Goal: Task Accomplishment & Management: Complete application form

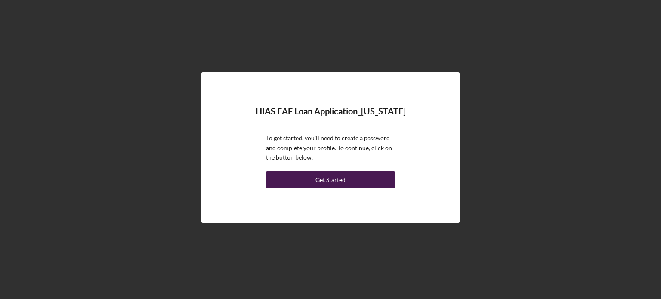
click at [325, 177] on div "Get Started" at bounding box center [331, 179] width 30 height 17
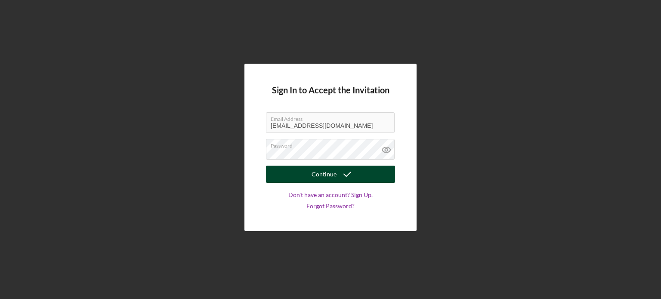
click at [336, 168] on div "Continue" at bounding box center [324, 174] width 25 height 17
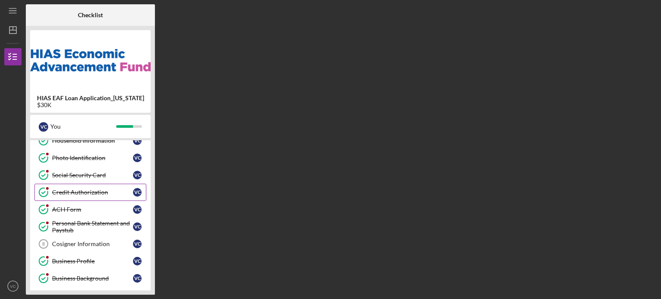
scroll to position [86, 0]
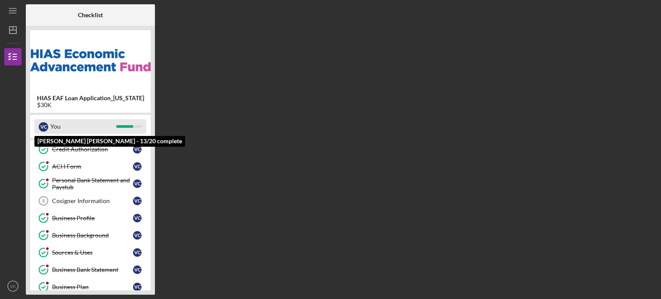
click at [83, 125] on div "You" at bounding box center [83, 126] width 66 height 15
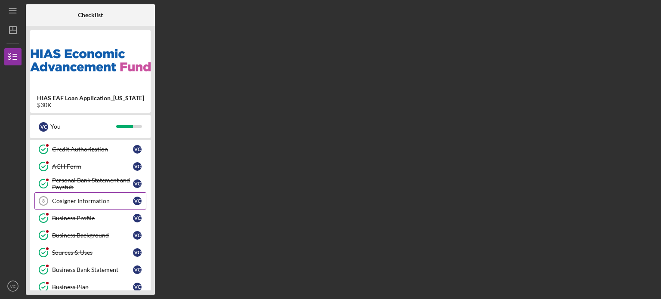
click at [71, 198] on div "Cosigner Information" at bounding box center [92, 201] width 81 height 7
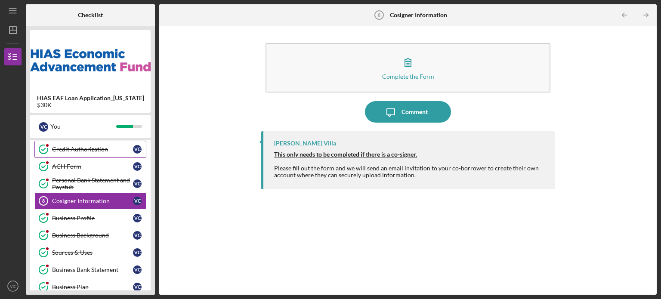
click at [88, 152] on link "Credit Authorization Credit Authorization V C" at bounding box center [90, 149] width 112 height 17
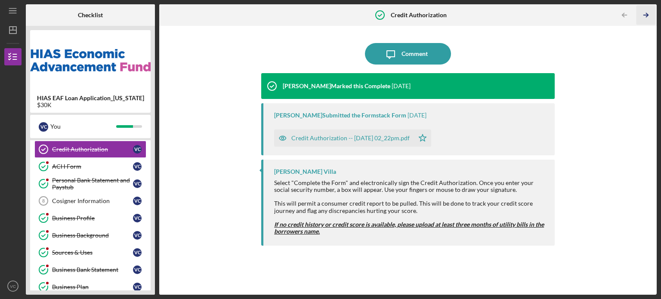
click at [645, 14] on icon "Icon/Table Pagination Arrow" at bounding box center [645, 15] width 19 height 19
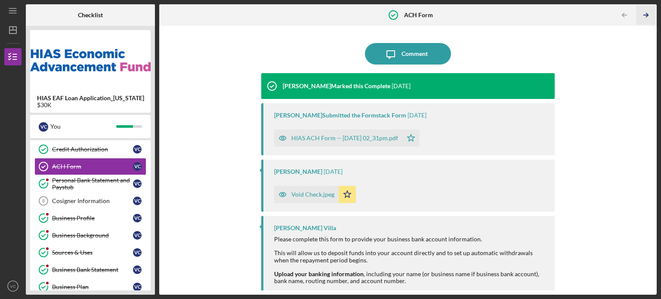
click at [645, 14] on icon "Icon/Table Pagination Arrow" at bounding box center [645, 15] width 19 height 19
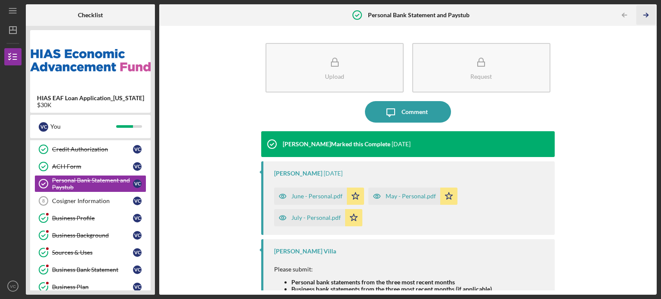
click at [645, 14] on icon "Icon/Table Pagination Arrow" at bounding box center [645, 15] width 19 height 19
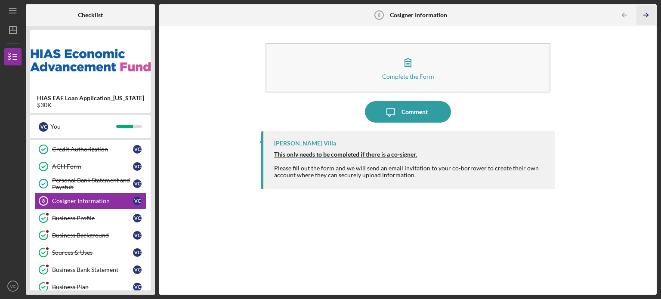
click at [645, 14] on icon "Icon/Table Pagination Arrow" at bounding box center [645, 15] width 19 height 19
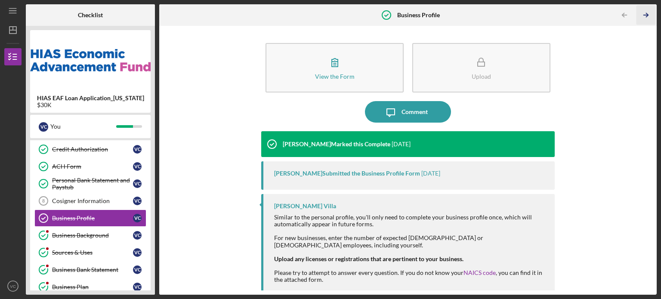
click at [645, 14] on icon "Icon/Table Pagination Arrow" at bounding box center [645, 15] width 19 height 19
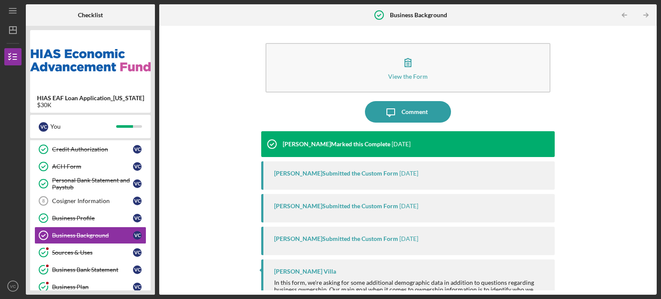
scroll to position [41, 0]
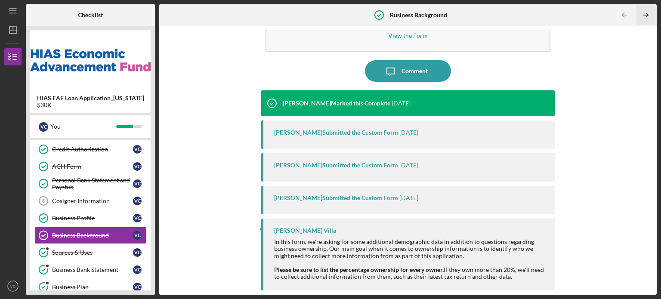
click at [648, 13] on icon "Icon/Table Pagination Arrow" at bounding box center [645, 15] width 19 height 19
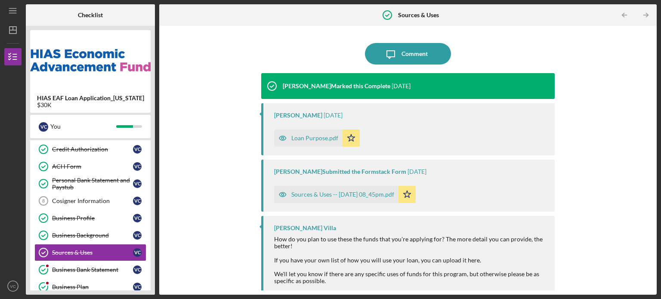
scroll to position [39, 0]
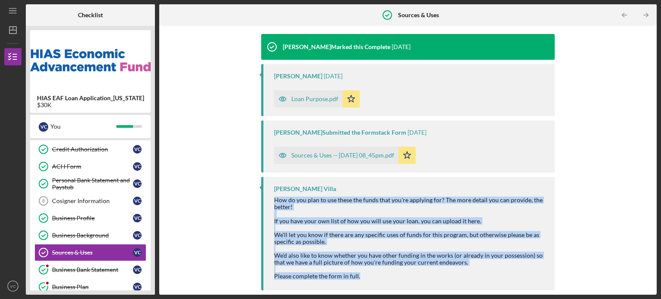
drag, startPoint x: 271, startPoint y: 198, endPoint x: 378, endPoint y: 285, distance: 138.3
click at [378, 285] on div "[PERSON_NAME] Villa How do you plan to use these the funds that you're applying…" at bounding box center [408, 234] width 294 height 114
copy div "How do you plan to use these the funds that you're applying for? The more detai…"
click at [372, 155] on div "Sources & Uses -- [DATE] 08_45pm.pdf" at bounding box center [343, 155] width 103 height 7
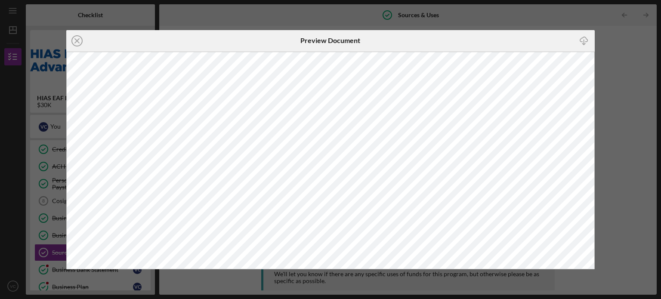
click at [543, 12] on div "Icon/Close Preview Document Icon/Download" at bounding box center [330, 149] width 661 height 299
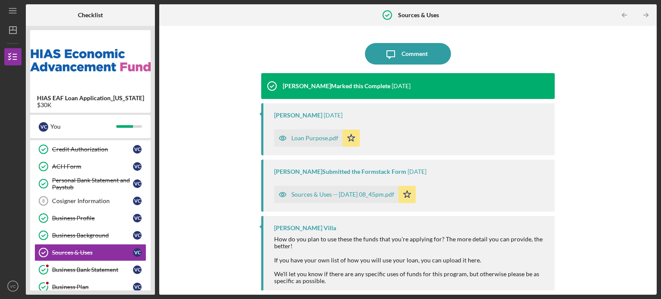
click at [328, 140] on div "Loan Purpose.pdf" at bounding box center [315, 138] width 47 height 7
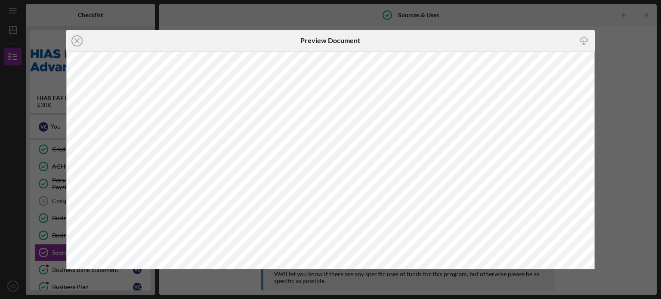
click at [612, 48] on div "Icon/Close Preview Document Icon/Download" at bounding box center [330, 149] width 661 height 299
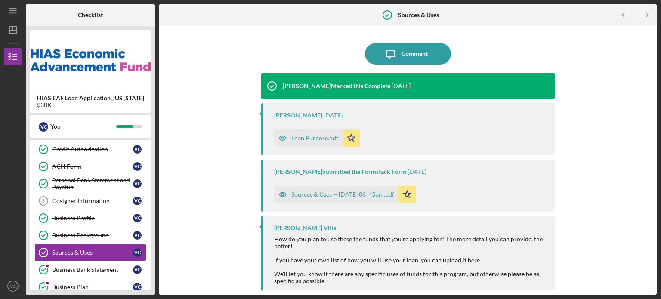
scroll to position [39, 0]
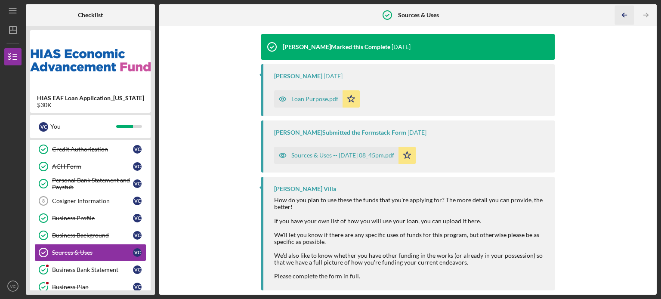
click at [626, 14] on icon "Icon/Table Pagination Arrow" at bounding box center [624, 15] width 19 height 19
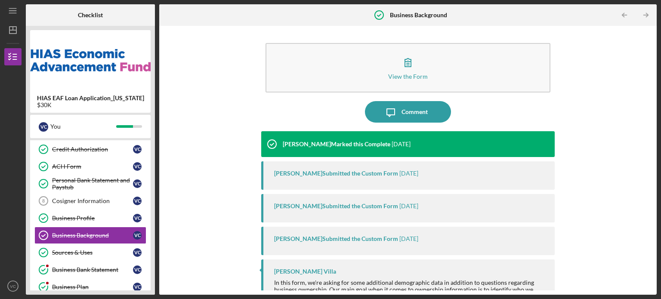
scroll to position [41, 0]
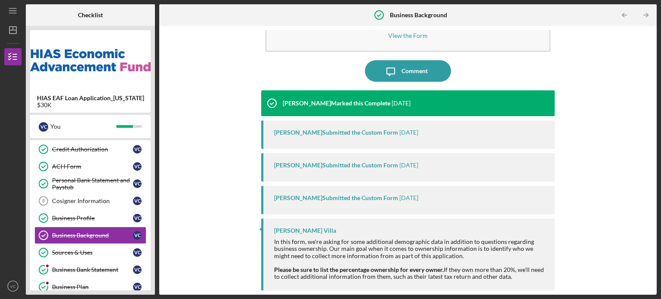
drag, startPoint x: 272, startPoint y: 240, endPoint x: 522, endPoint y: 277, distance: 252.5
click at [522, 277] on div "[PERSON_NAME] Villa In this form, we're asking for some additional demographic …" at bounding box center [408, 255] width 294 height 72
copy div "In this form, we're asking for some additional demographic data in addition to …"
click at [649, 16] on icon "Icon/Table Pagination Arrow" at bounding box center [645, 15] width 19 height 19
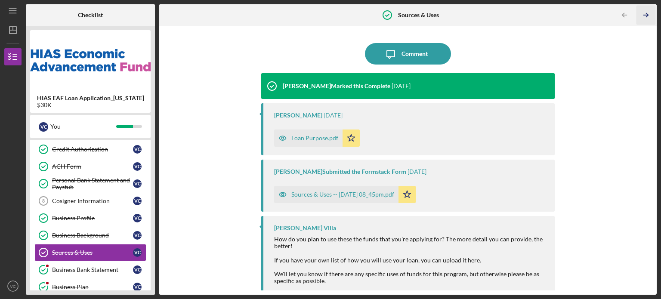
click at [649, 16] on icon "Icon/Table Pagination Arrow" at bounding box center [645, 15] width 19 height 19
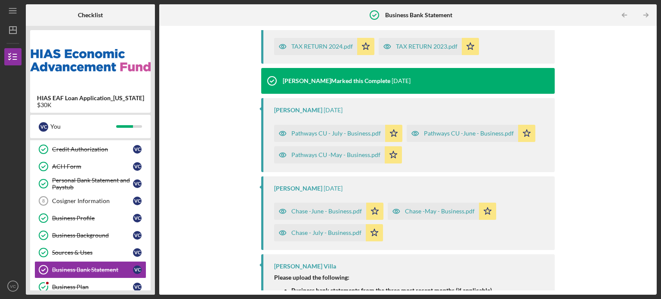
scroll to position [170, 0]
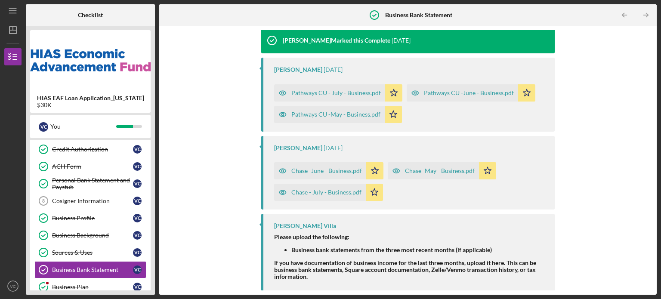
drag, startPoint x: 270, startPoint y: 235, endPoint x: 316, endPoint y: 278, distance: 63.4
click at [316, 278] on div "[PERSON_NAME] Villa Please upload the following: Business bank statements from …" at bounding box center [408, 253] width 294 height 78
copy div "Please upload the following: Business bank statements from the three most recen…"
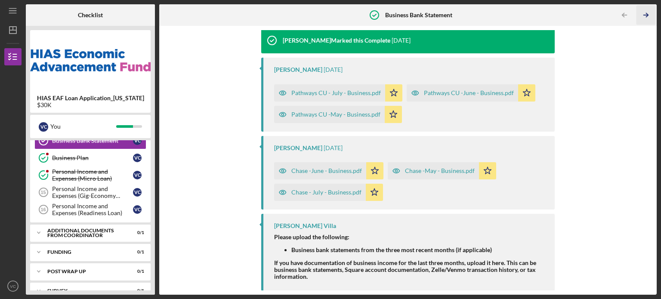
click at [645, 13] on icon "Icon/Table Pagination Arrow" at bounding box center [645, 15] width 19 height 19
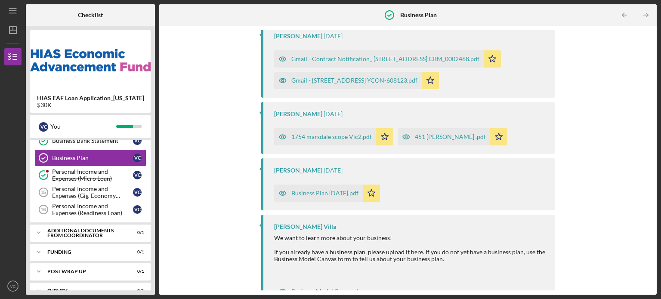
scroll to position [233, 0]
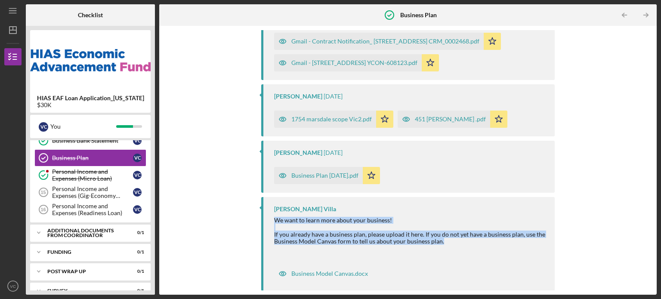
drag, startPoint x: 273, startPoint y: 217, endPoint x: 440, endPoint y: 242, distance: 169.8
click at [440, 242] on div "[PERSON_NAME] Villa We want to learn more about your business! If you already h…" at bounding box center [408, 244] width 294 height 94
copy div "We want to learn more about your business! If you already have a business plan,…"
click at [337, 118] on div "1754 marsdale scope Vic2.pdf" at bounding box center [332, 119] width 81 height 7
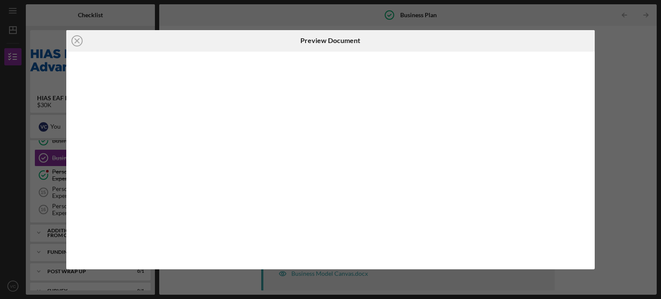
scroll to position [192, 0]
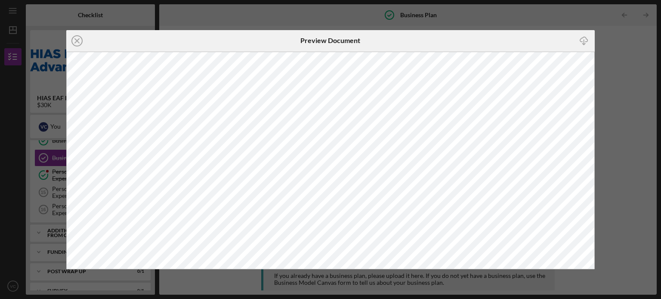
click at [616, 43] on div "Icon/Close Preview Document Icon/Download" at bounding box center [330, 149] width 661 height 299
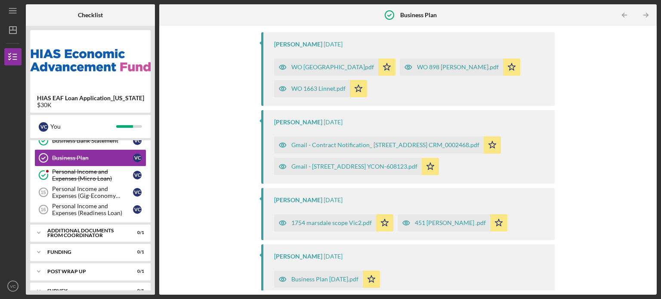
scroll to position [215, 0]
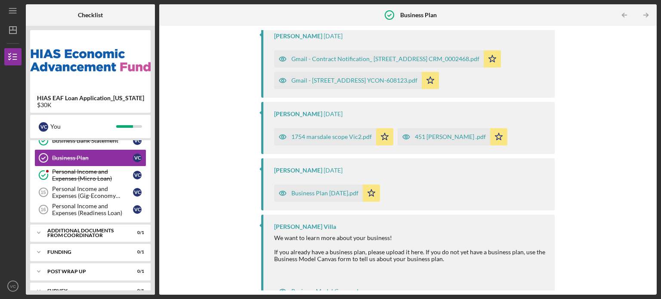
click at [342, 195] on div "Business Plan [DATE].pdf" at bounding box center [325, 193] width 67 height 7
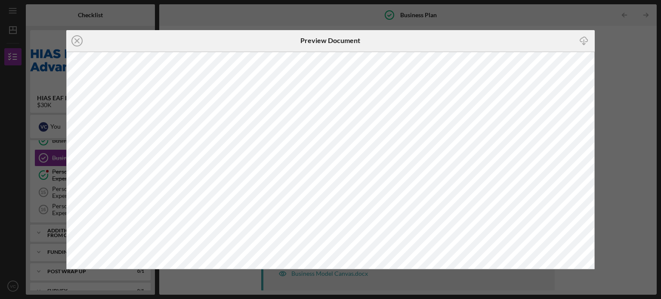
click at [636, 73] on div "Icon/Close Preview Document Icon/Download" at bounding box center [330, 149] width 661 height 299
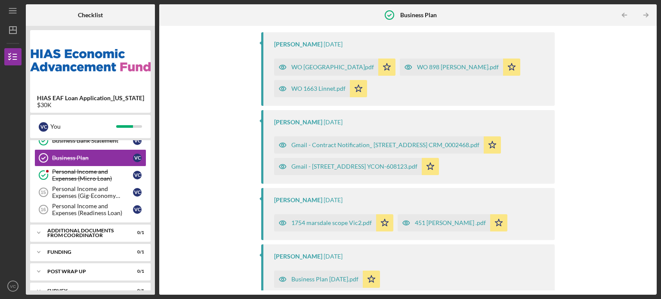
scroll to position [172, 0]
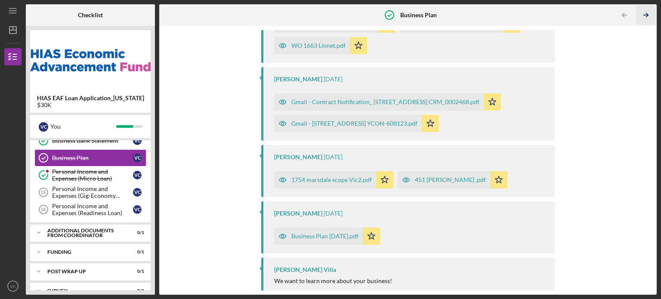
click at [648, 15] on line "button" at bounding box center [646, 15] width 4 height 0
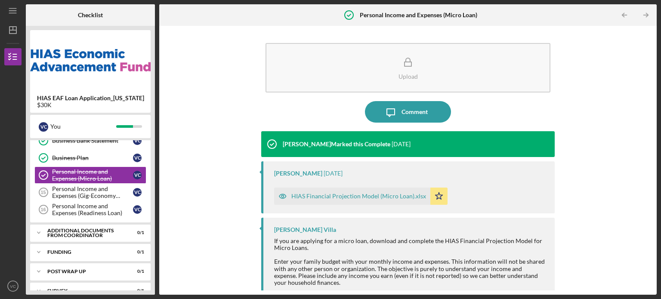
scroll to position [41, 0]
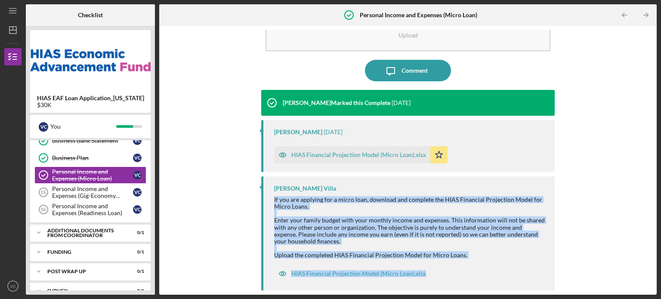
drag, startPoint x: 270, startPoint y: 196, endPoint x: 470, endPoint y: 261, distance: 210.9
click at [470, 261] on div "[PERSON_NAME] Villa If you are applying for a micro loan, download and complete…" at bounding box center [408, 234] width 294 height 115
copy div "If you are applying for a micro loan, download and complete the HIAS Financial …"
click at [364, 155] on div "HIAS Financial Projection Model (Micro Loan).xlsx" at bounding box center [359, 155] width 135 height 7
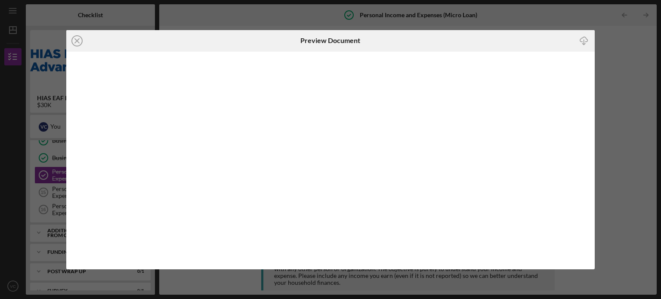
click at [613, 49] on div "Icon/Close Preview Document Icon/Download" at bounding box center [330, 149] width 661 height 299
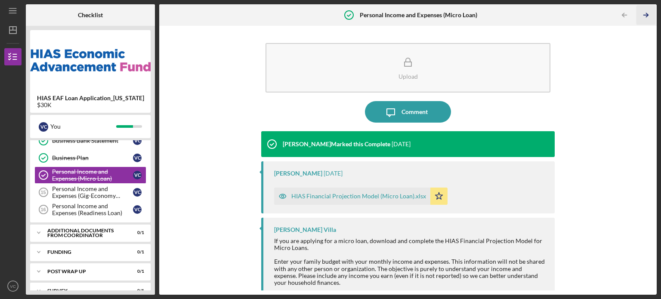
click at [647, 15] on icon "Icon/Table Pagination Arrow" at bounding box center [645, 15] width 19 height 19
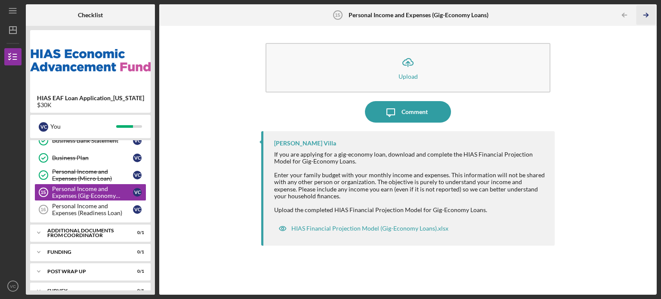
click at [646, 13] on polyline "button" at bounding box center [647, 15] width 2 height 4
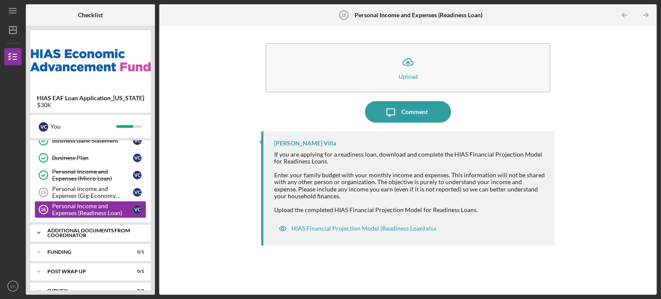
click at [119, 230] on div "Additional Documents from Coordinator" at bounding box center [93, 233] width 93 height 10
click at [84, 248] on div "Decisions" at bounding box center [92, 251] width 81 height 7
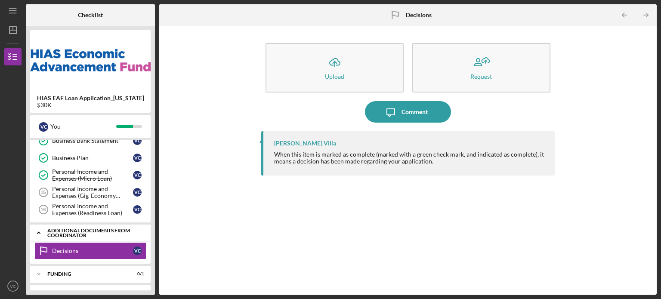
scroll to position [248, 0]
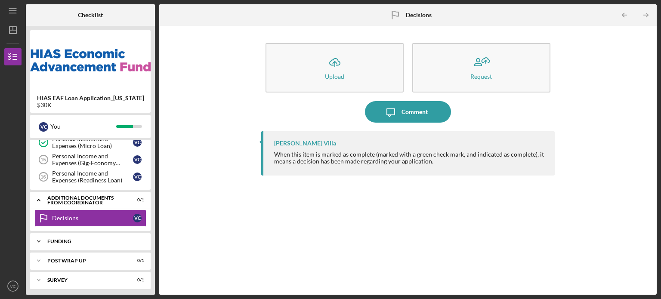
click at [104, 235] on div "Icon/Expander Funding 0 / 1" at bounding box center [90, 241] width 121 height 17
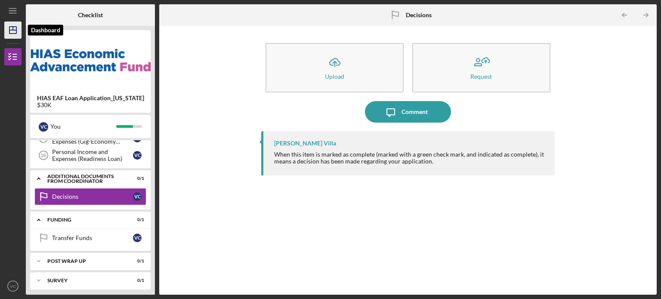
click at [9, 30] on line "button" at bounding box center [12, 30] width 7 height 0
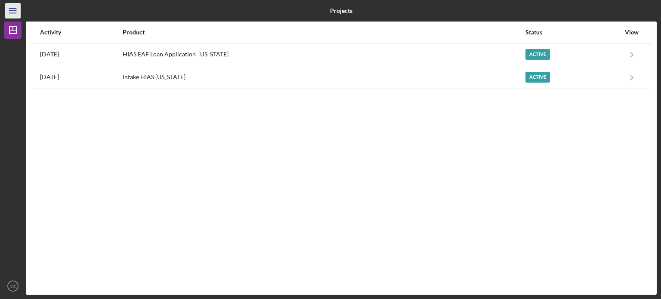
click at [14, 9] on icon "Icon/Menu" at bounding box center [12, 10] width 19 height 19
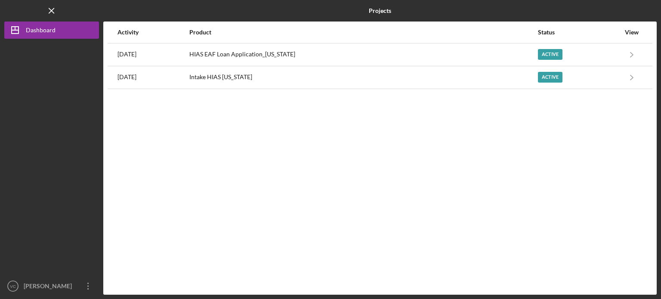
click at [83, 57] on div at bounding box center [51, 158] width 95 height 239
click at [55, 10] on icon "Icon/Menu Close" at bounding box center [51, 10] width 19 height 19
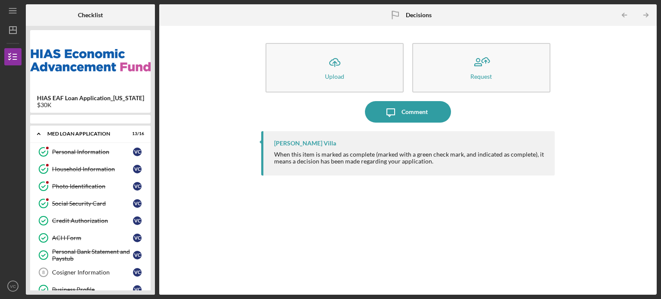
scroll to position [233, 0]
